Goal: Task Accomplishment & Management: Manage account settings

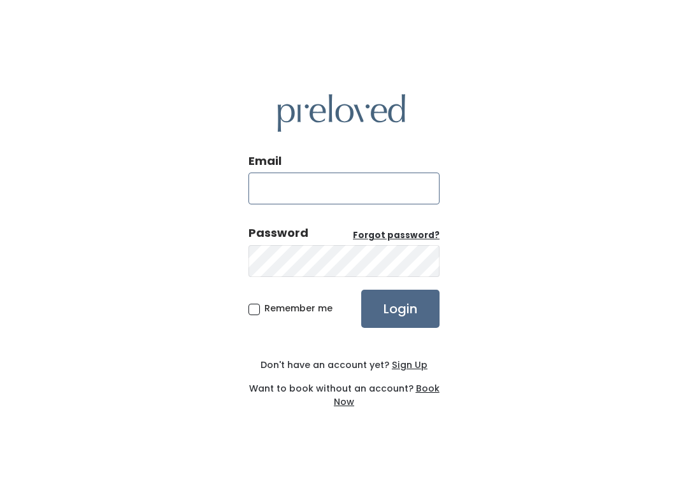
type input "spanishfork.store@preloved.love"
click at [400, 308] on input "Login" at bounding box center [400, 309] width 78 height 38
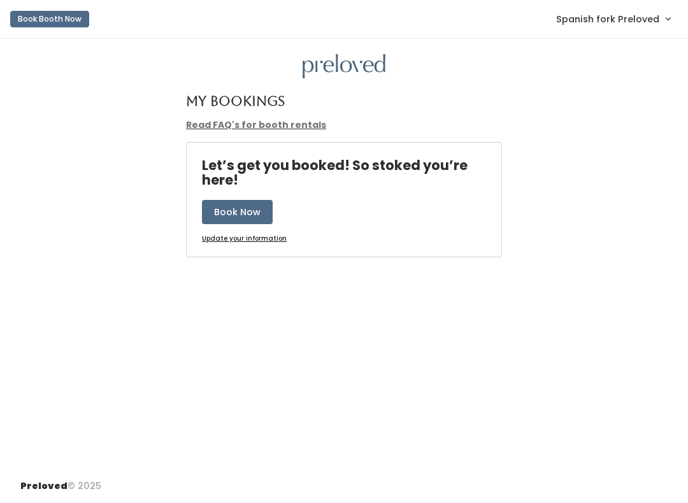
click at [626, 31] on link "Spanish fork Preloved" at bounding box center [614, 18] width 140 height 27
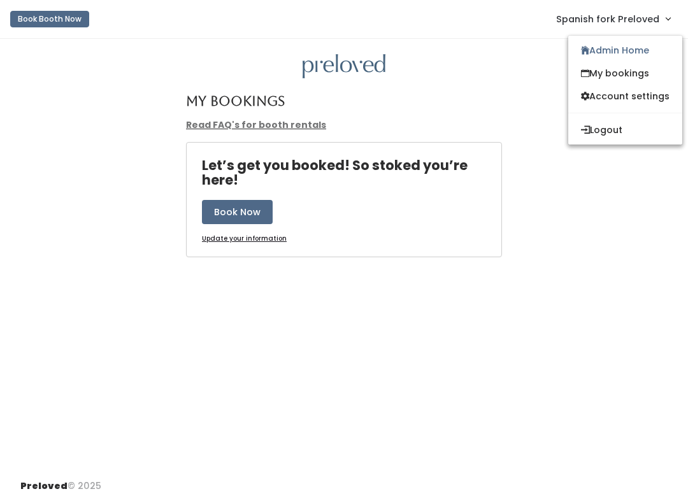
click at [628, 73] on link "My bookings" at bounding box center [625, 73] width 114 height 23
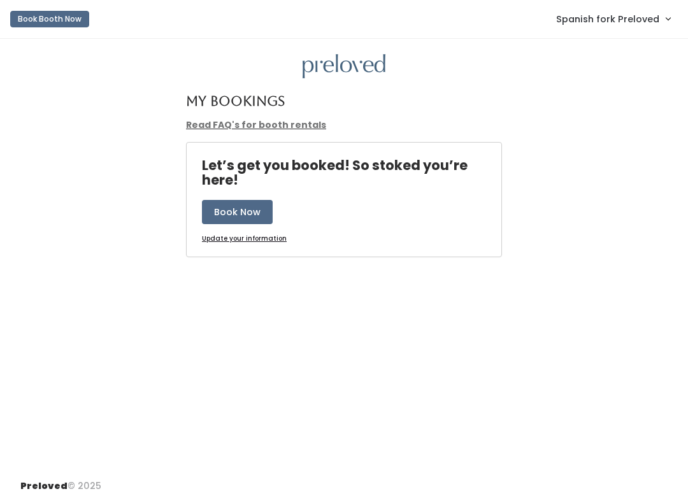
click at [640, 24] on span "Spanish fork Preloved" at bounding box center [607, 19] width 103 height 14
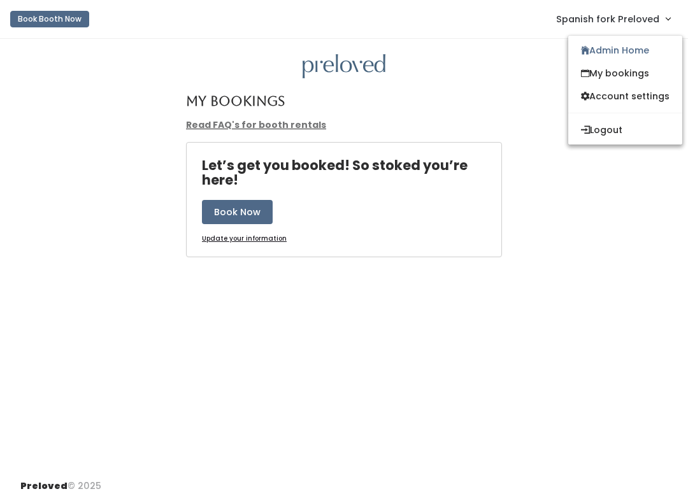
click at [628, 47] on link "Admin Home" at bounding box center [625, 50] width 114 height 23
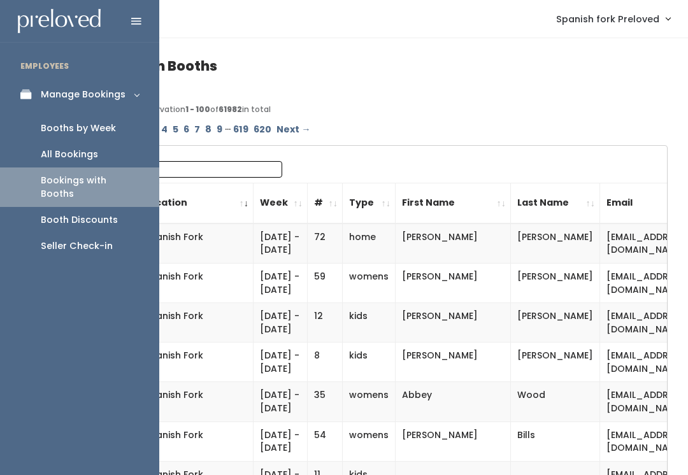
click at [106, 213] on div "Booth Discounts" at bounding box center [79, 219] width 77 height 13
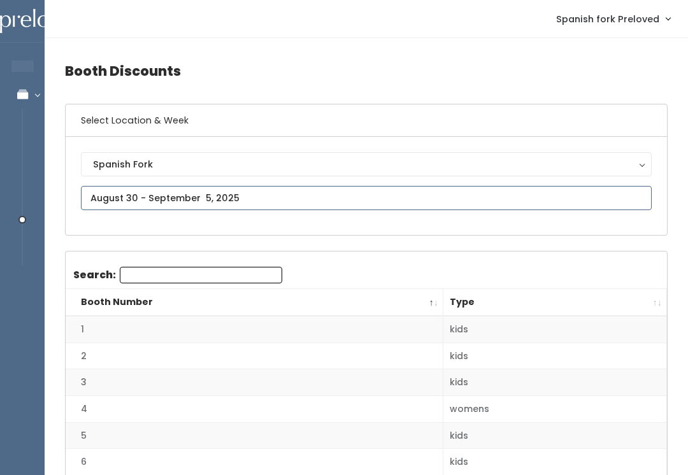
click at [322, 191] on input "text" at bounding box center [366, 198] width 571 height 24
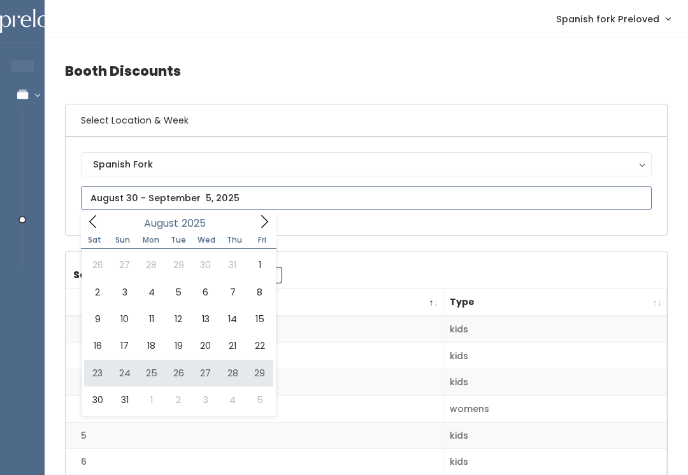
type input "August 23 to August 29"
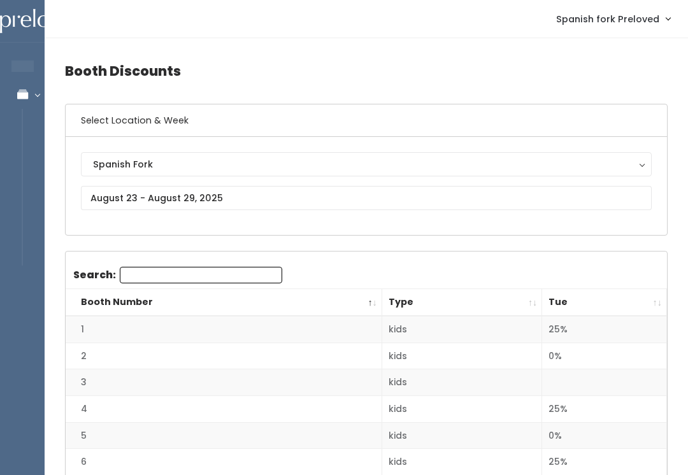
click at [657, 308] on th "Tue" at bounding box center [604, 302] width 125 height 27
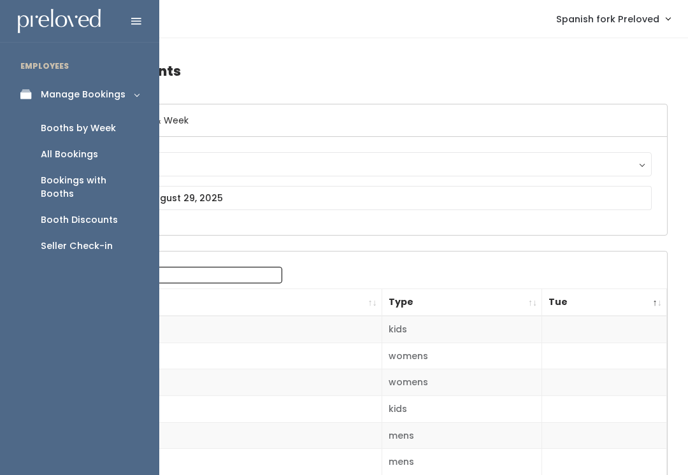
click at [113, 133] on div "Booths by Week" at bounding box center [78, 128] width 75 height 13
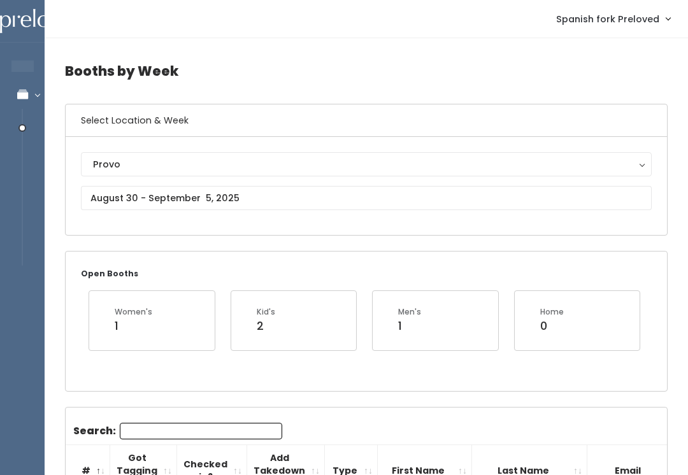
click at [257, 169] on div "Provo" at bounding box center [366, 164] width 547 height 14
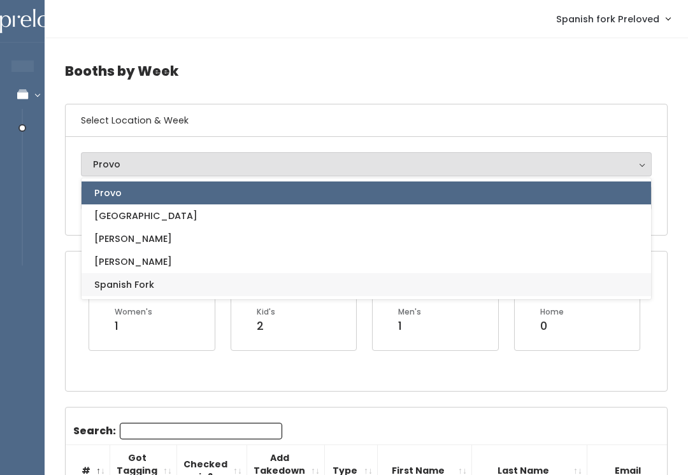
click at [259, 288] on link "Spanish Fork" at bounding box center [367, 284] width 570 height 23
select select "2"
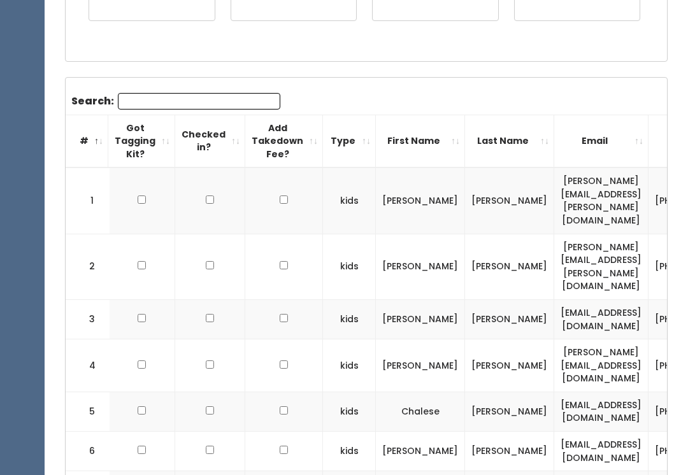
scroll to position [0, 1]
click at [141, 270] on input "checkbox" at bounding box center [142, 265] width 8 height 8
checkbox input "true"
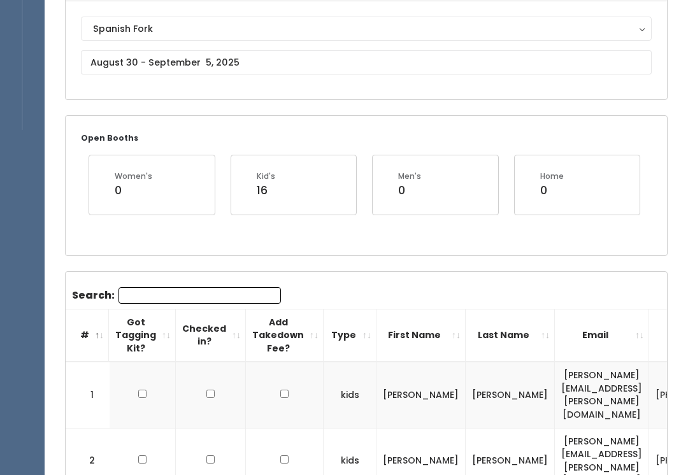
scroll to position [99, 0]
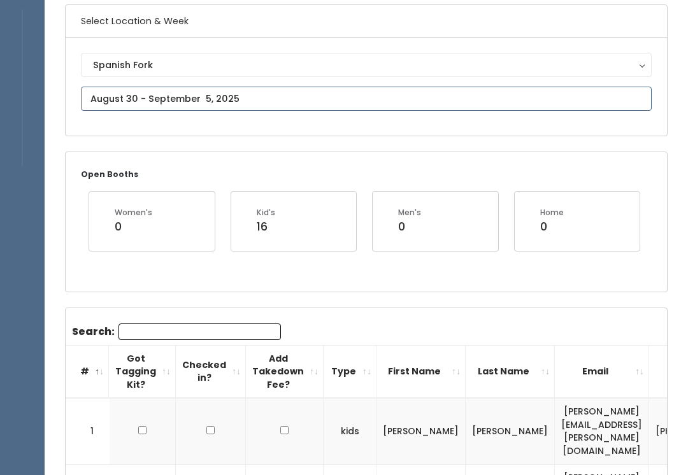
click at [303, 94] on input "text" at bounding box center [366, 99] width 571 height 24
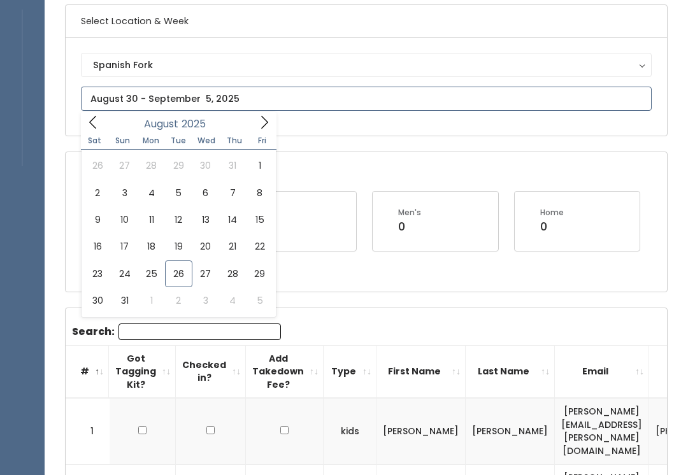
click at [264, 120] on icon at bounding box center [264, 122] width 14 height 14
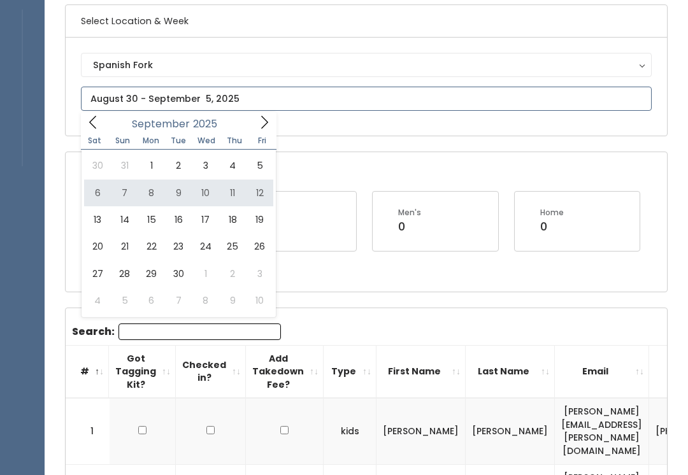
type input "September 6 to September 12"
